Goal: Navigation & Orientation: Understand site structure

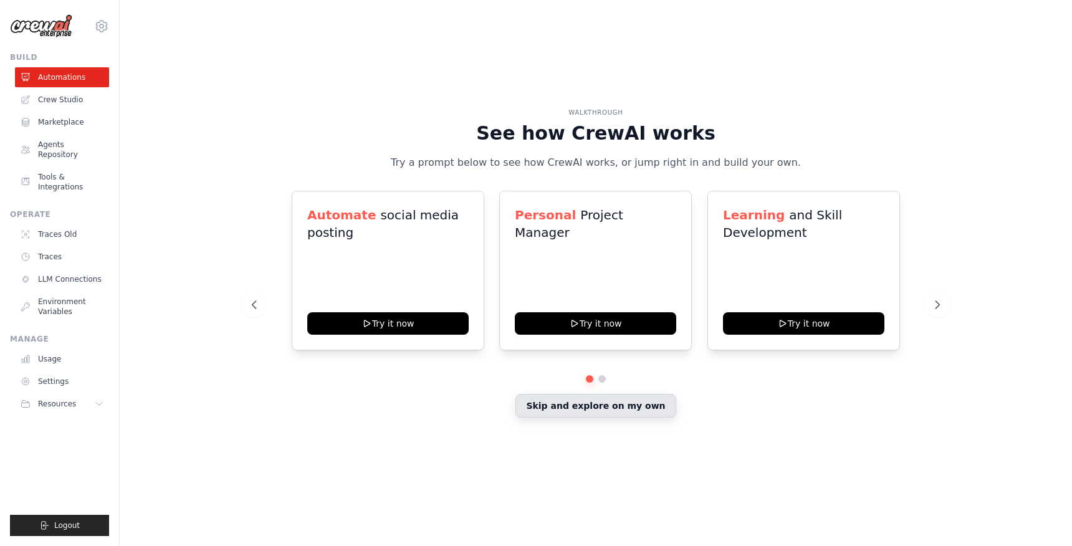
click at [626, 411] on button "Skip and explore on my own" at bounding box center [596, 406] width 160 height 24
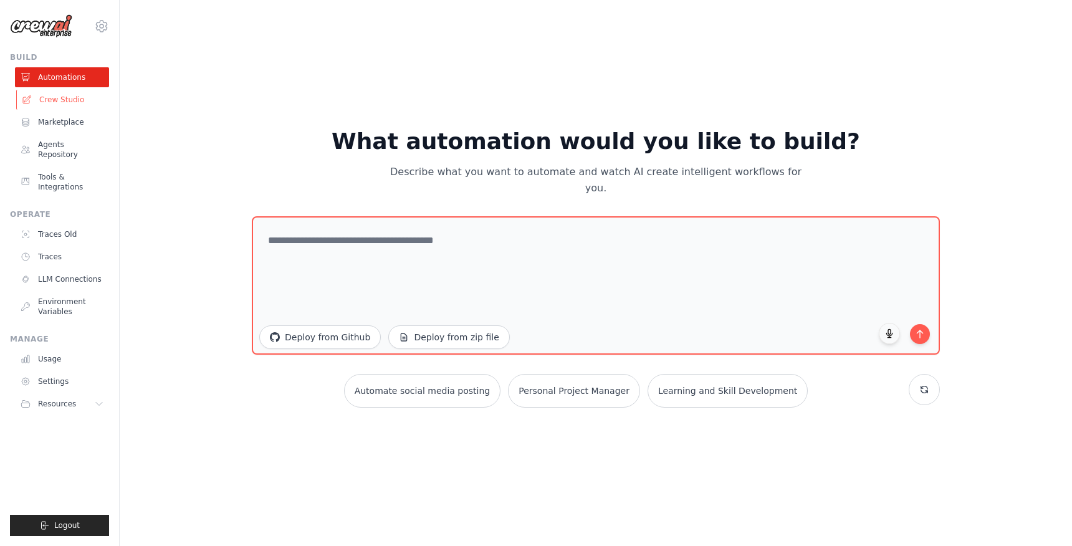
click at [62, 104] on link "Crew Studio" at bounding box center [63, 100] width 94 height 20
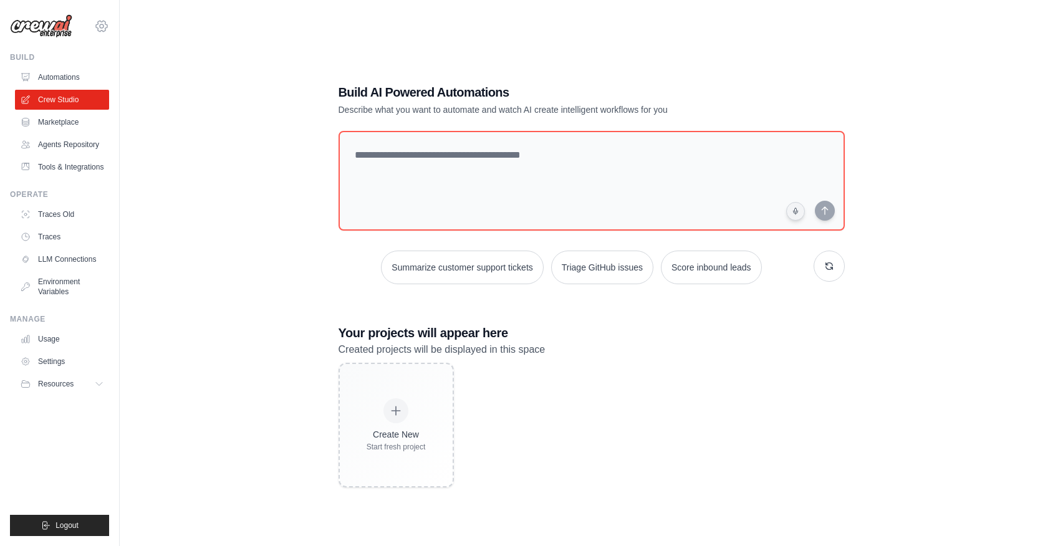
click at [99, 26] on icon at bounding box center [101, 26] width 15 height 15
click at [138, 74] on span "Settings" at bounding box center [156, 77] width 98 height 12
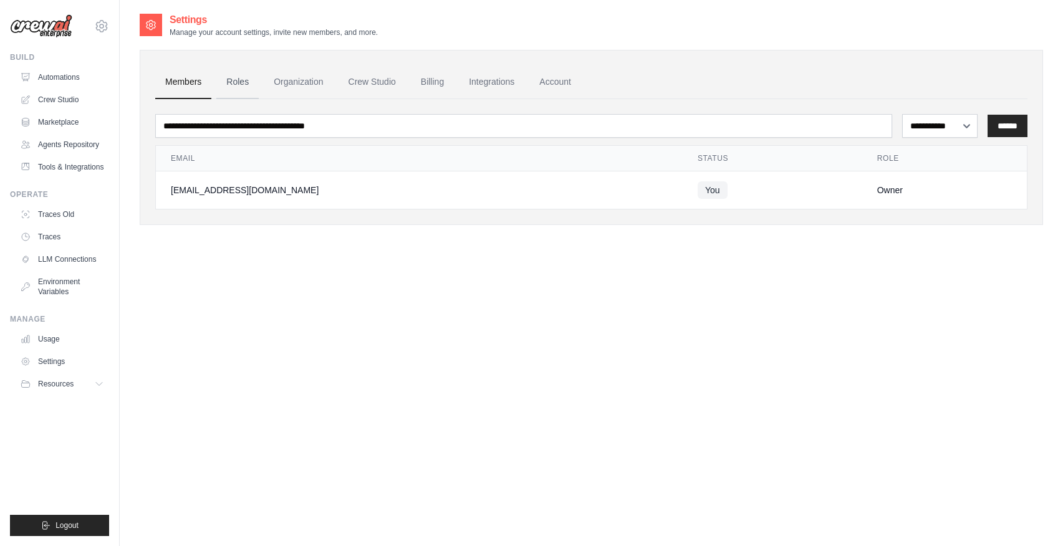
click at [244, 84] on link "Roles" at bounding box center [237, 82] width 42 height 34
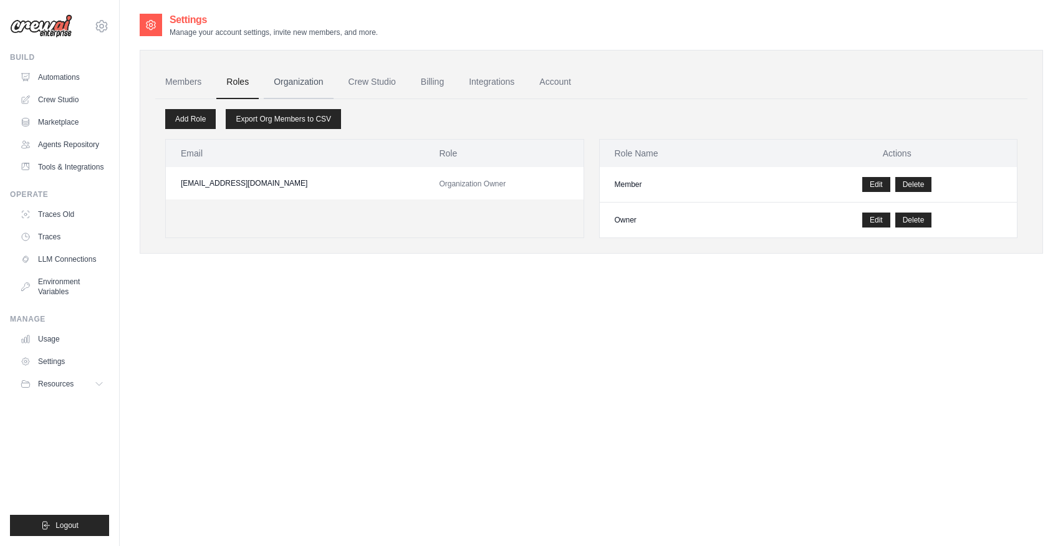
click at [292, 87] on link "Organization" at bounding box center [298, 82] width 69 height 34
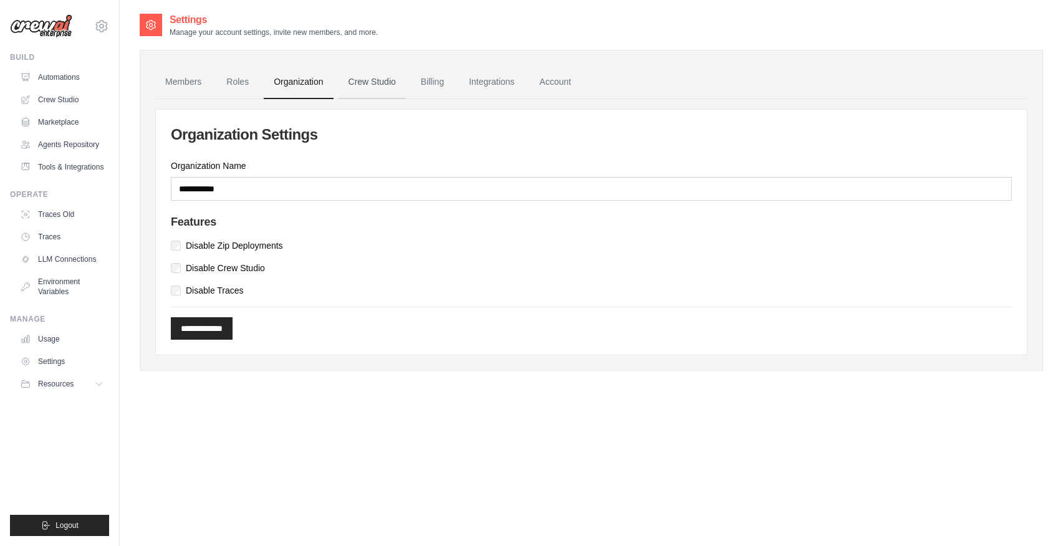
click at [368, 82] on link "Crew Studio" at bounding box center [371, 82] width 67 height 34
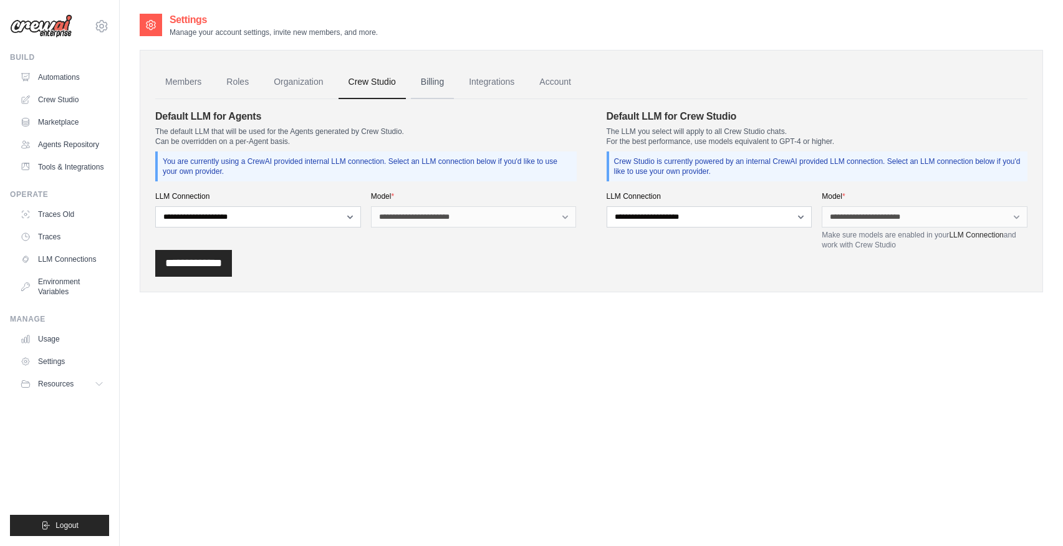
click at [423, 78] on link "Billing" at bounding box center [432, 82] width 43 height 34
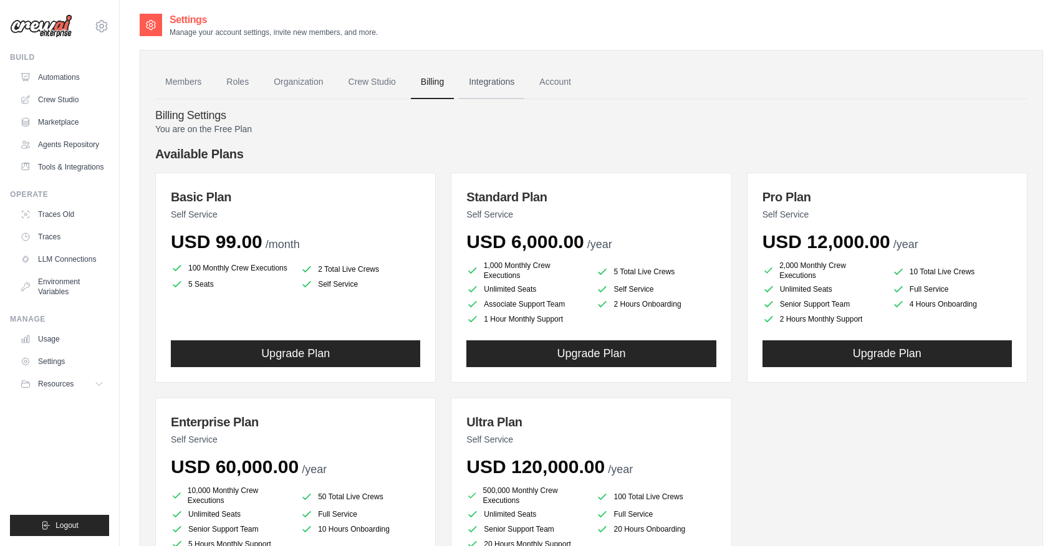
click at [499, 86] on link "Integrations" at bounding box center [491, 82] width 65 height 34
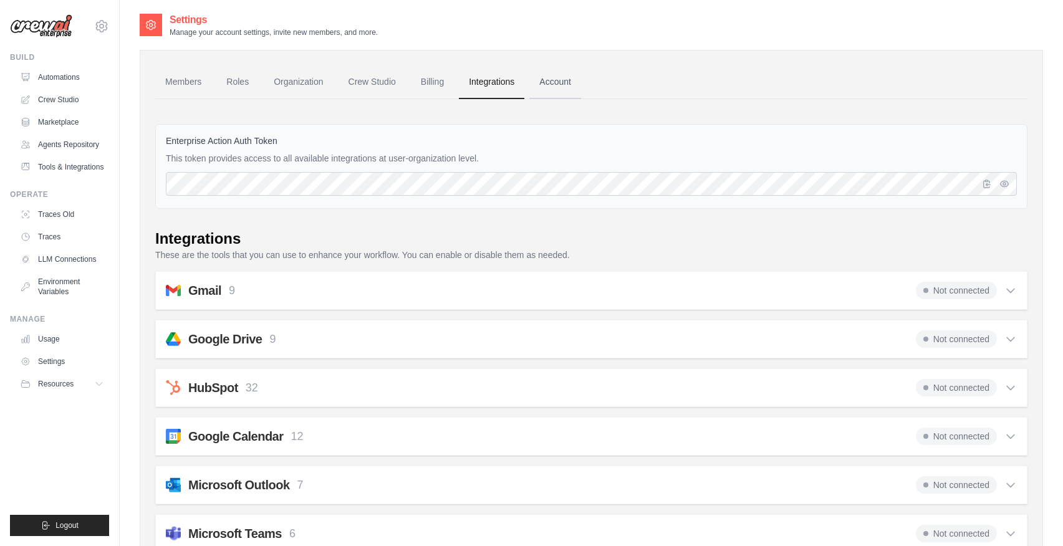
click at [558, 91] on link "Account" at bounding box center [555, 82] width 52 height 34
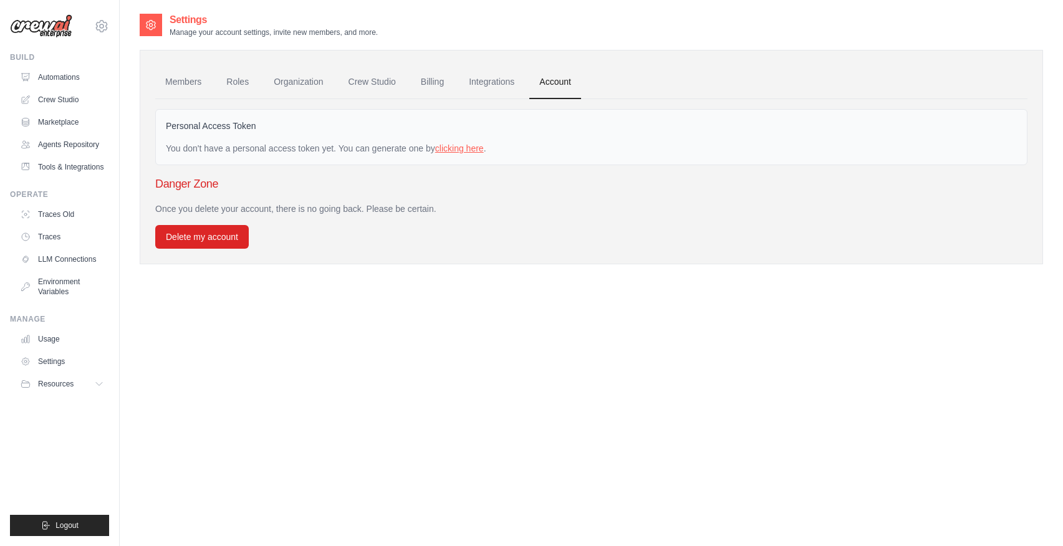
click at [454, 151] on link "clicking here" at bounding box center [459, 148] width 49 height 10
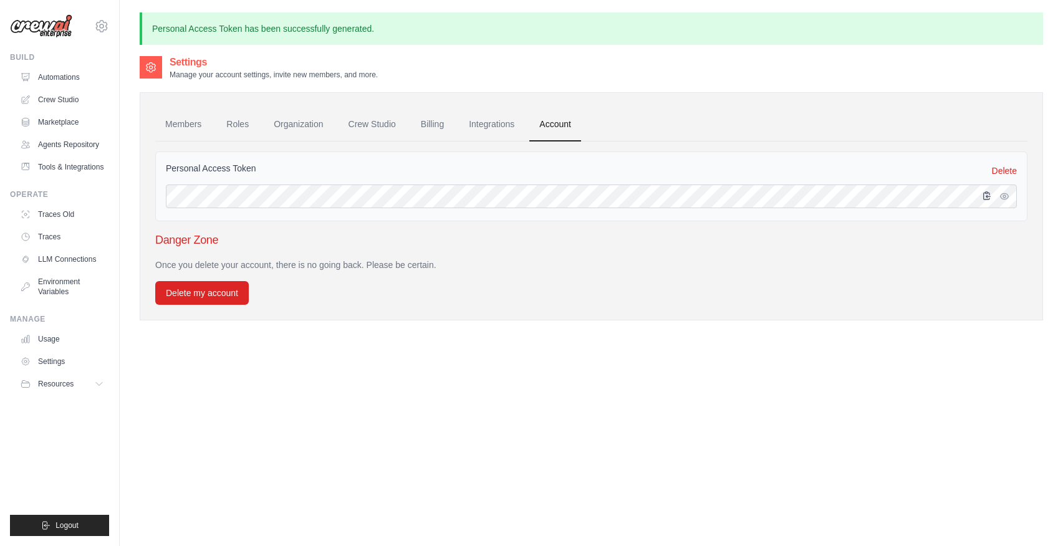
click at [987, 199] on icon "button" at bounding box center [987, 196] width 10 height 10
click at [64, 167] on link "Tools & Integrations" at bounding box center [63, 167] width 94 height 20
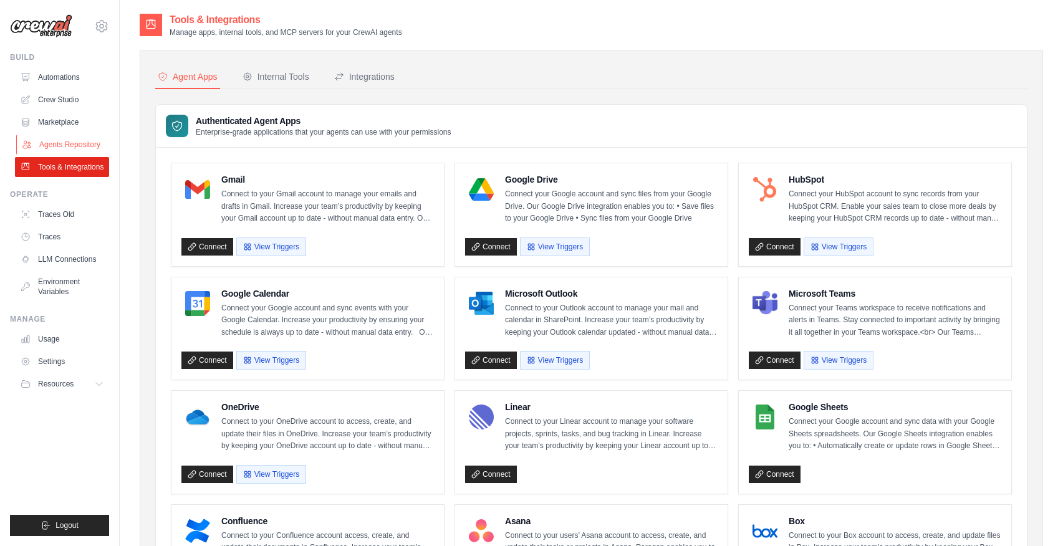
click at [80, 143] on link "Agents Repository" at bounding box center [63, 145] width 94 height 20
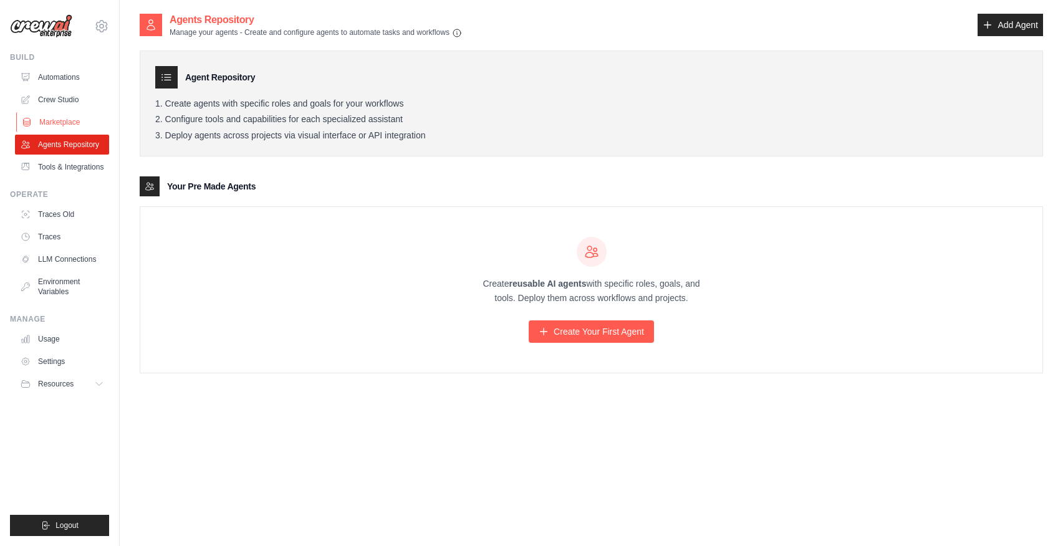
click at [65, 125] on link "Marketplace" at bounding box center [63, 122] width 94 height 20
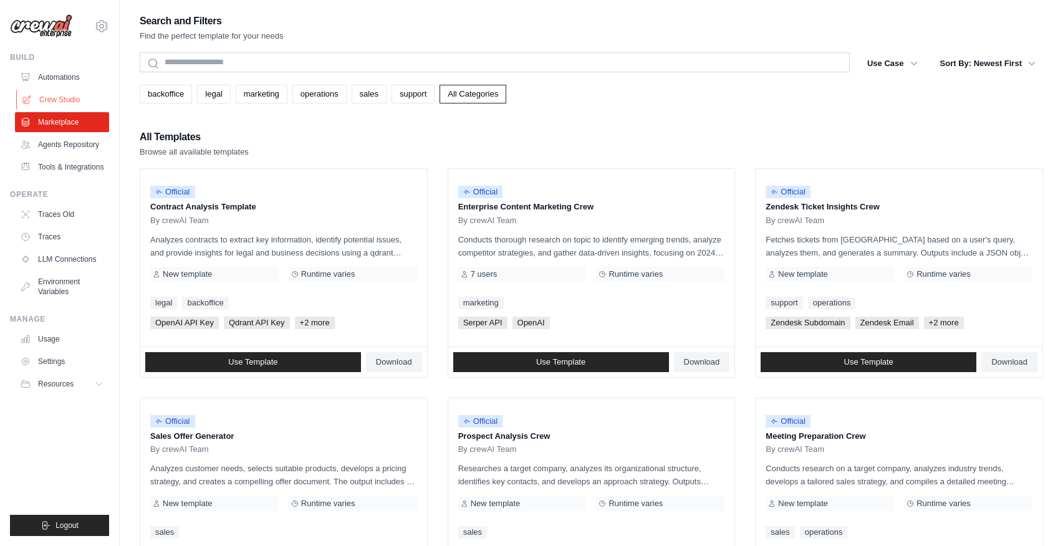
click at [61, 98] on link "Crew Studio" at bounding box center [63, 100] width 94 height 20
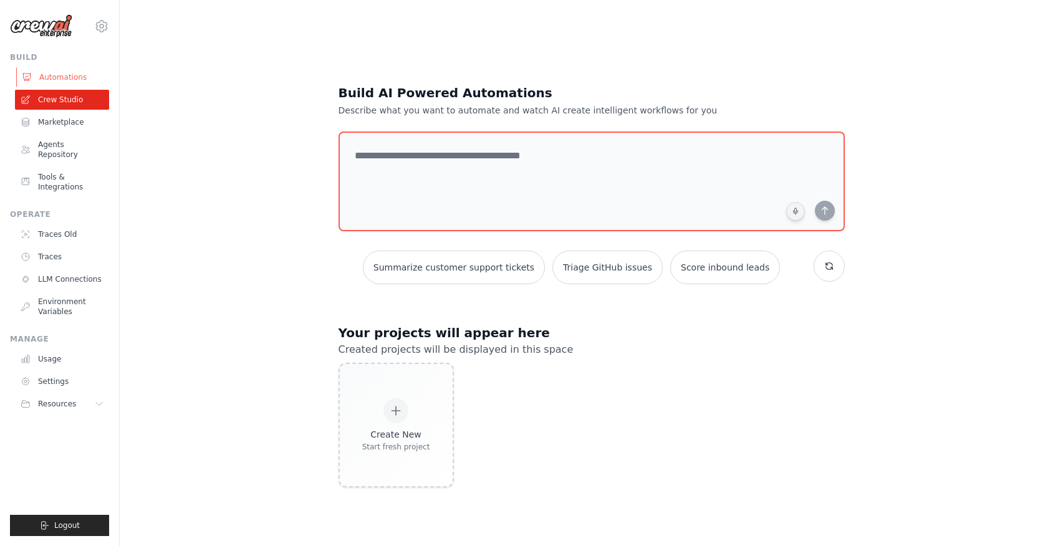
click at [65, 82] on link "Automations" at bounding box center [63, 77] width 94 height 20
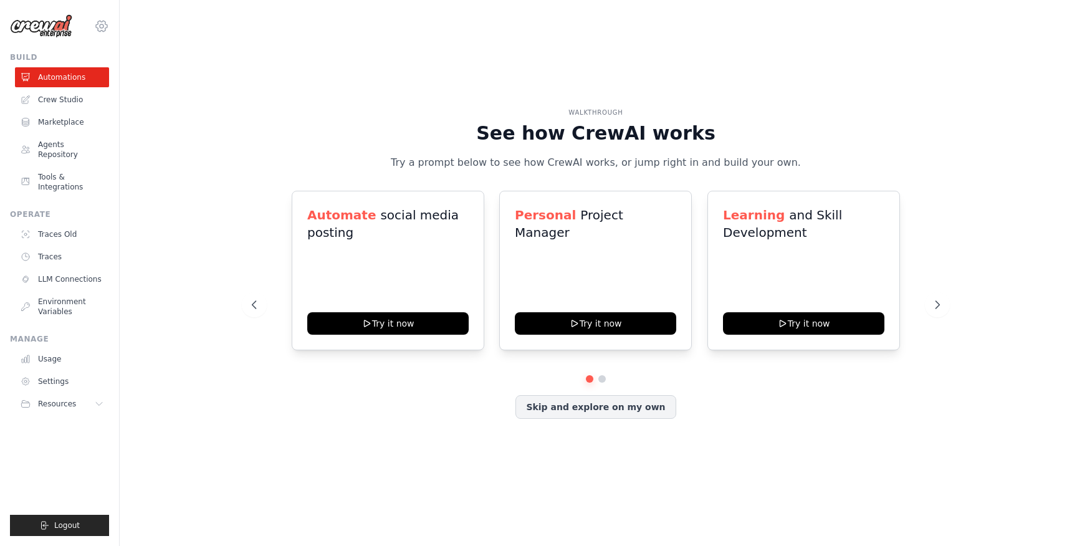
click at [100, 25] on icon at bounding box center [102, 26] width 4 height 4
click at [100, 28] on icon at bounding box center [101, 26] width 15 height 15
click at [55, 399] on span "Resources" at bounding box center [58, 404] width 38 height 10
click at [60, 440] on span "GitHub" at bounding box center [57, 445] width 26 height 10
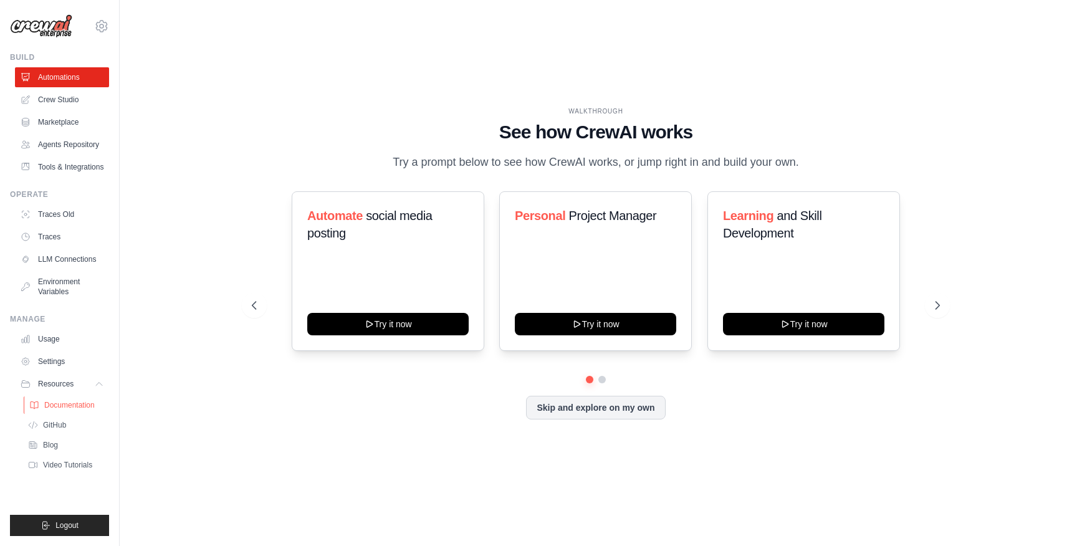
click at [74, 403] on span "Documentation" at bounding box center [69, 405] width 50 height 10
